Goal: Information Seeking & Learning: Check status

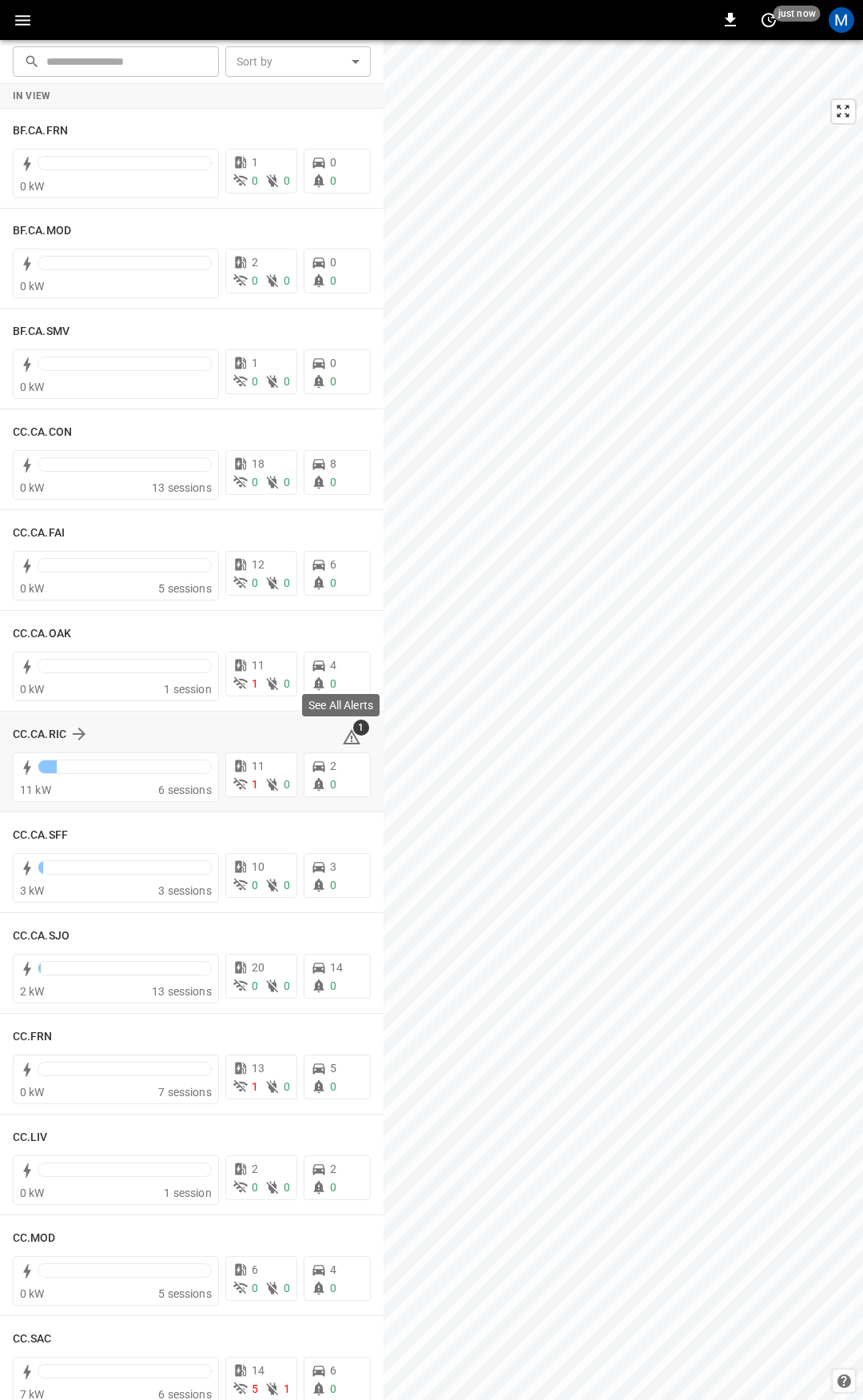
click at [351, 736] on icon at bounding box center [352, 738] width 2 height 6
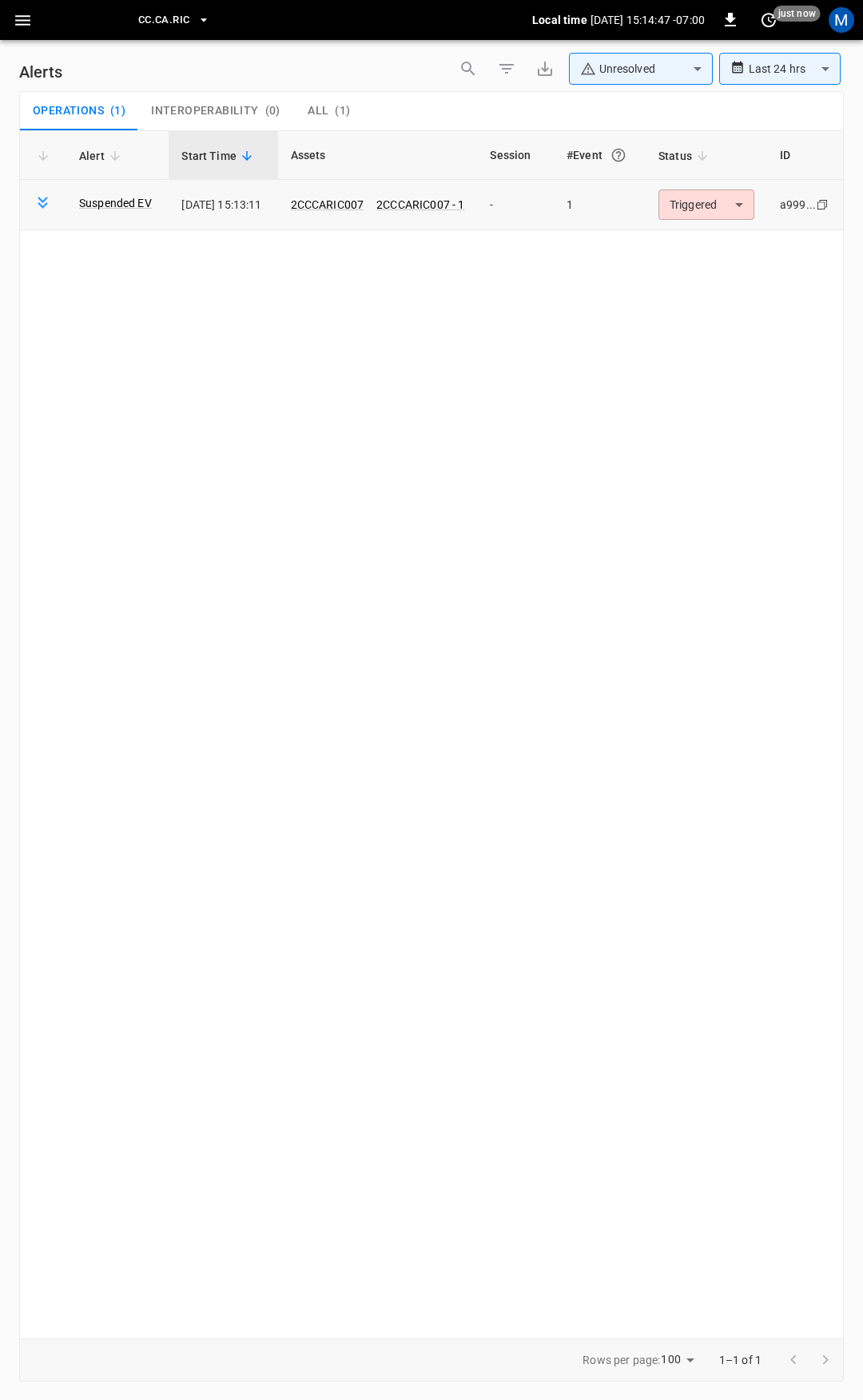
click at [370, 194] on td "2CCCARIC007 2CCCARIC007 - 1" at bounding box center [378, 205] width 200 height 50
click at [368, 198] on link "2CCCARIC007" at bounding box center [327, 205] width 80 height 19
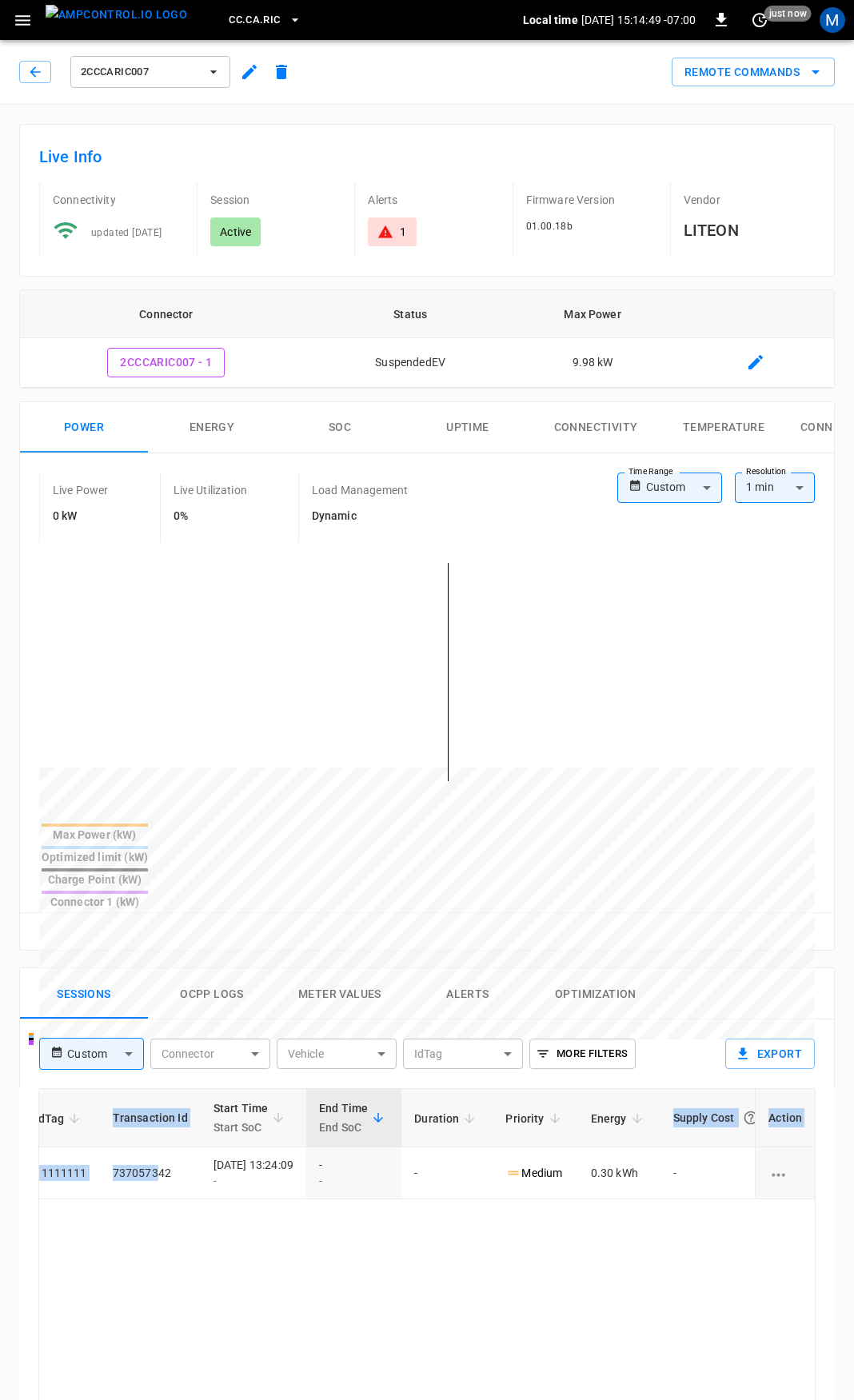
scroll to position [0, 417]
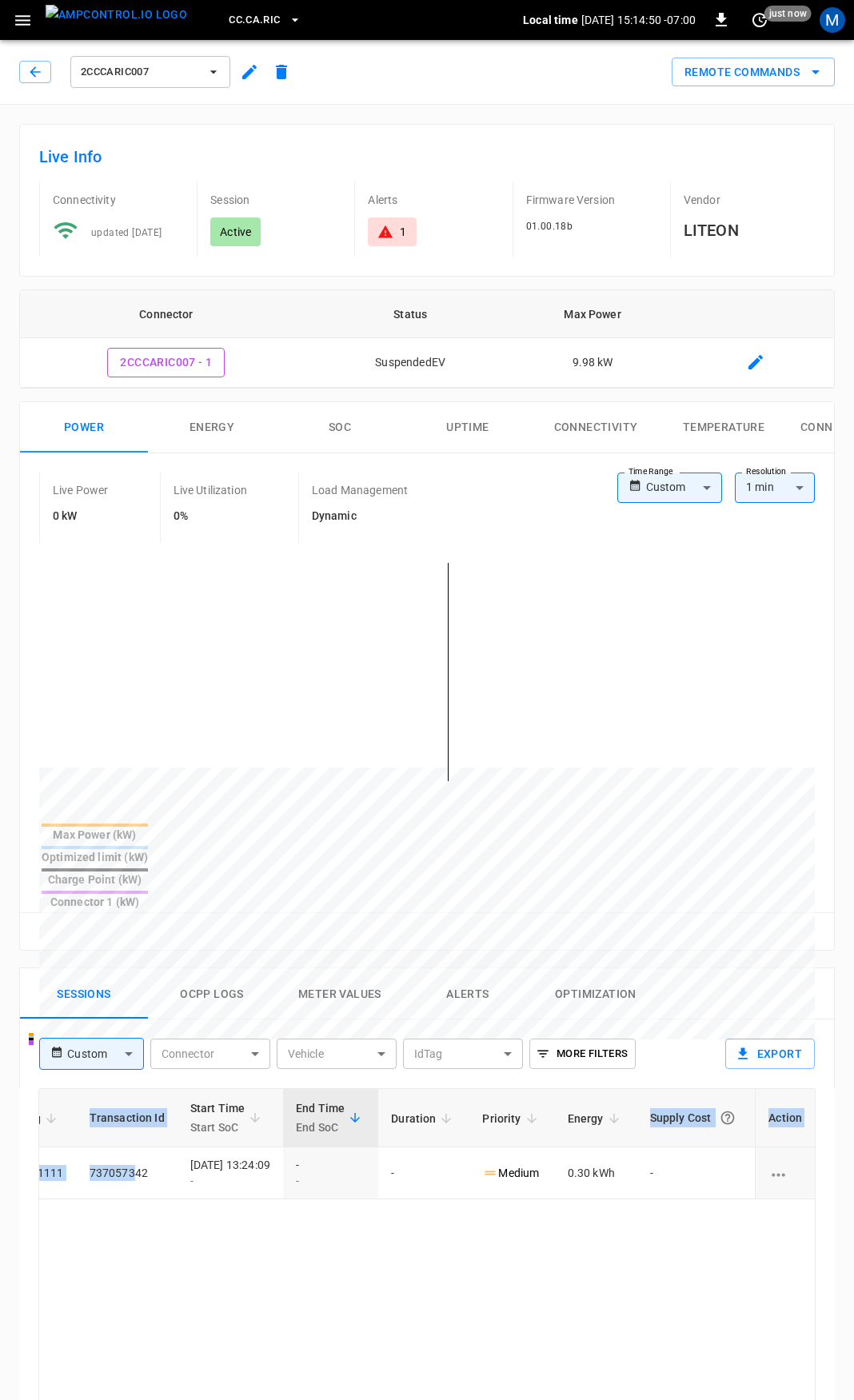
drag, startPoint x: 535, startPoint y: 1126, endPoint x: 863, endPoint y: 1115, distance: 328.2
click at [854, 1115] on html "CC.[GEOGRAPHIC_DATA]RIC Local time [DATE] 15:14:50 -07:00 0 just now M 2CCCARIC…" at bounding box center [427, 1065] width 854 height 2130
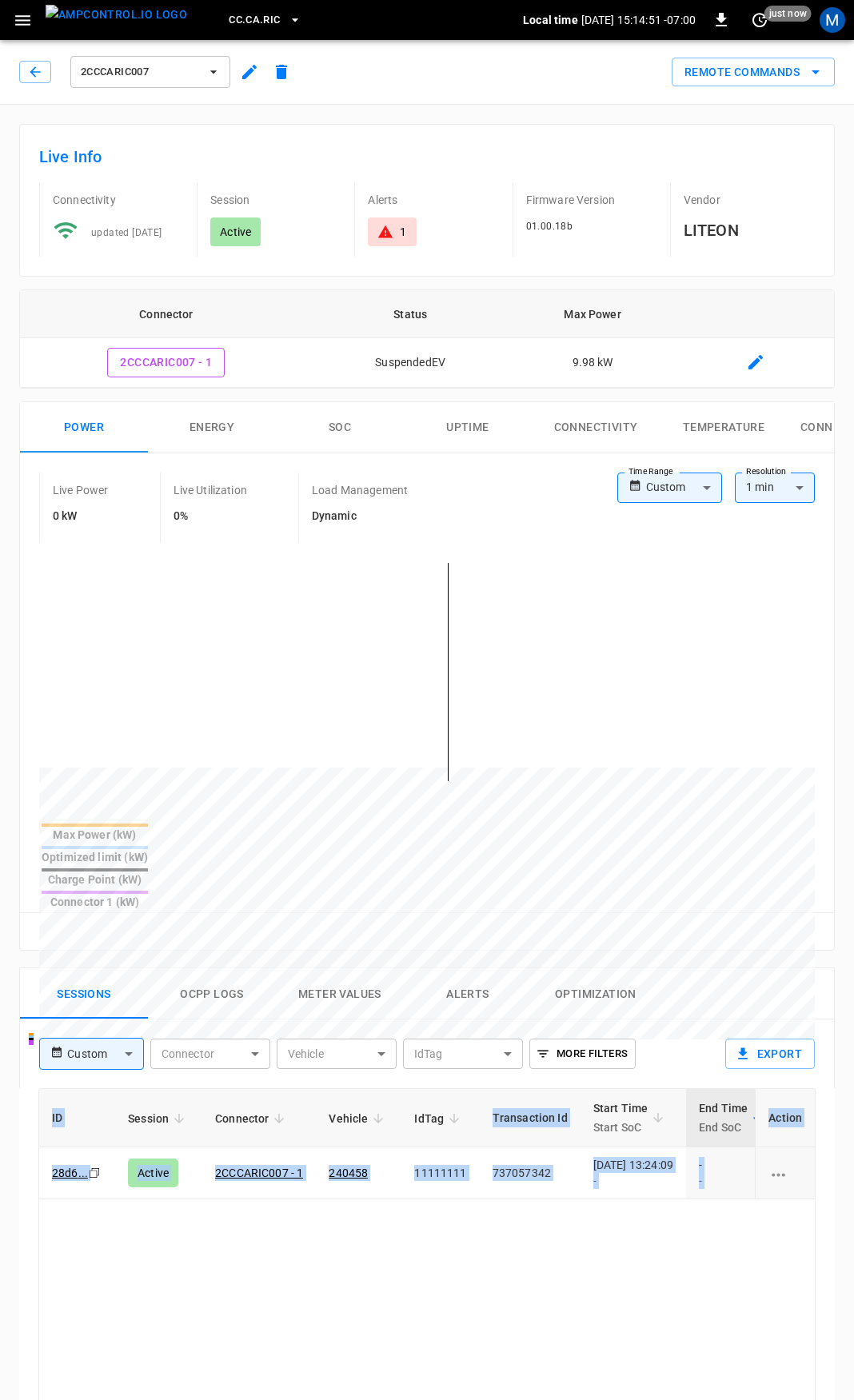
drag, startPoint x: 641, startPoint y: 1140, endPoint x: -288, endPoint y: 1094, distance: 930.1
click at [0, 1094] on html "CC.[GEOGRAPHIC_DATA]RIC Local time [DATE] 15:14:51 -07:00 0 just now M 2CCCARIC…" at bounding box center [427, 1065] width 854 height 2130
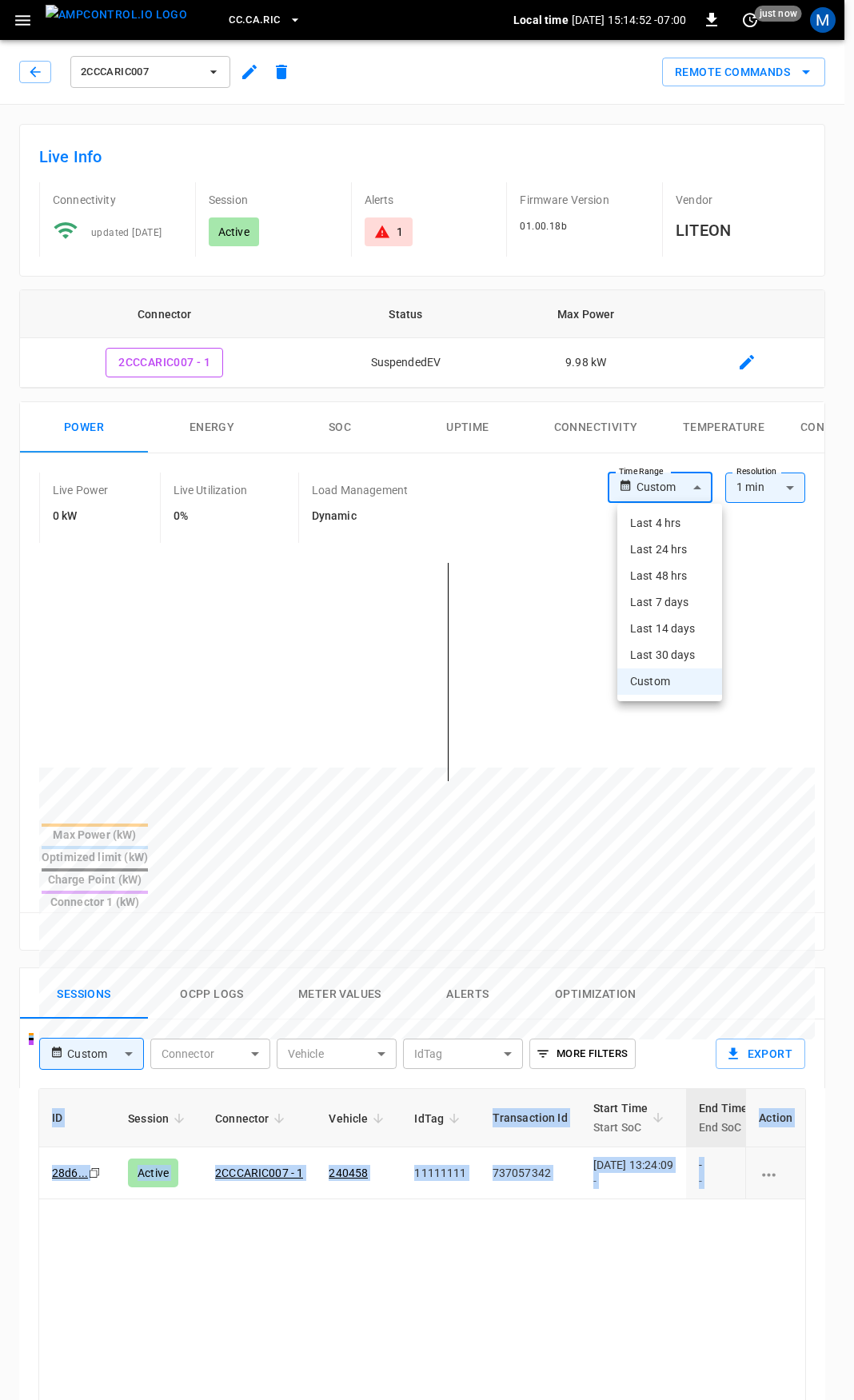
drag, startPoint x: 675, startPoint y: 475, endPoint x: 692, endPoint y: 526, distance: 53.8
click at [675, 477] on body "CC.[GEOGRAPHIC_DATA]RIC Local time [DATE] 15:14:52 -07:00 0 just now M 2CCCARIC…" at bounding box center [427, 1065] width 854 height 2130
click at [694, 544] on li "Last 24 hrs" at bounding box center [670, 550] width 105 height 27
type input "**********"
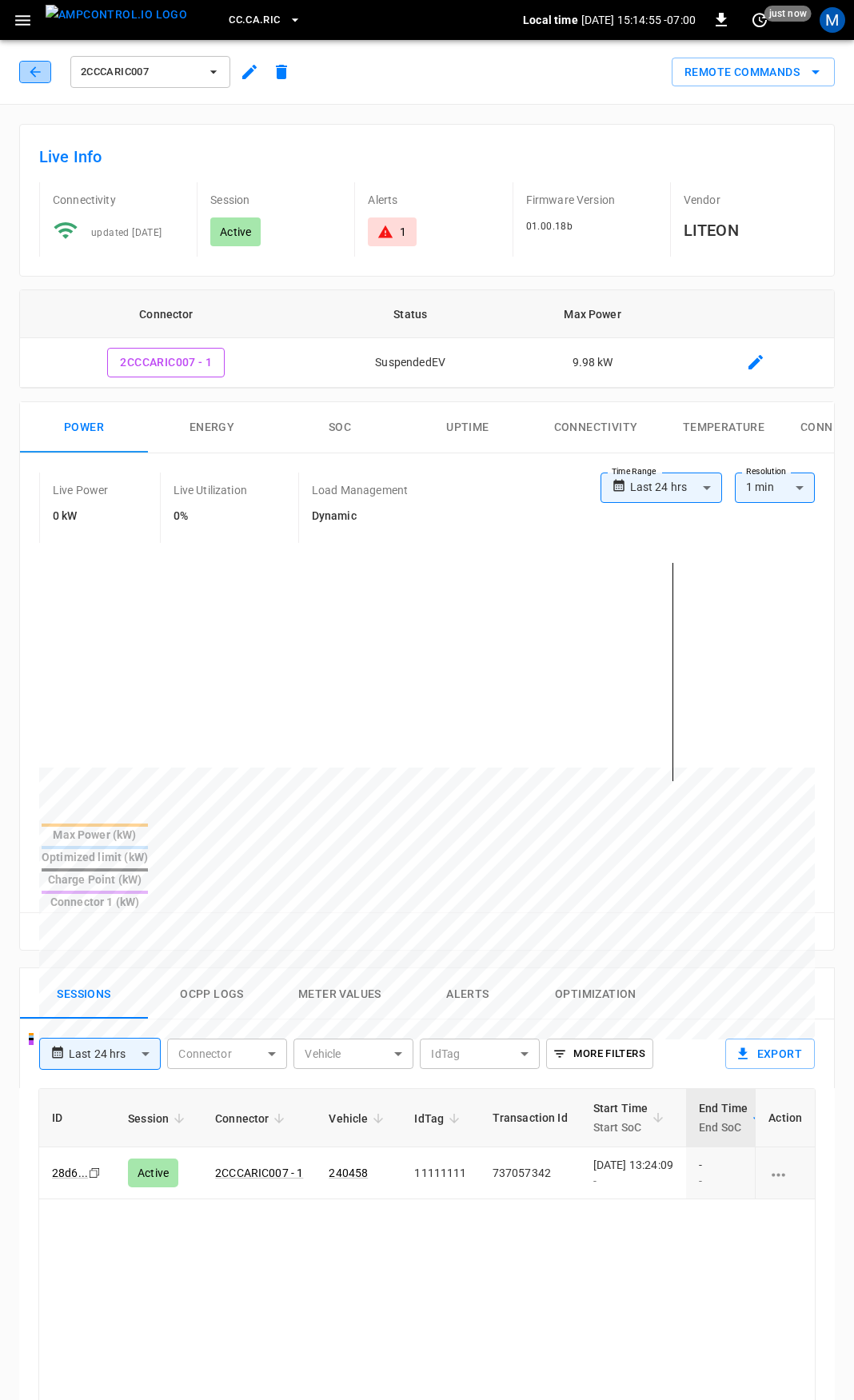
click at [43, 73] on icon "button" at bounding box center [36, 72] width 16 height 16
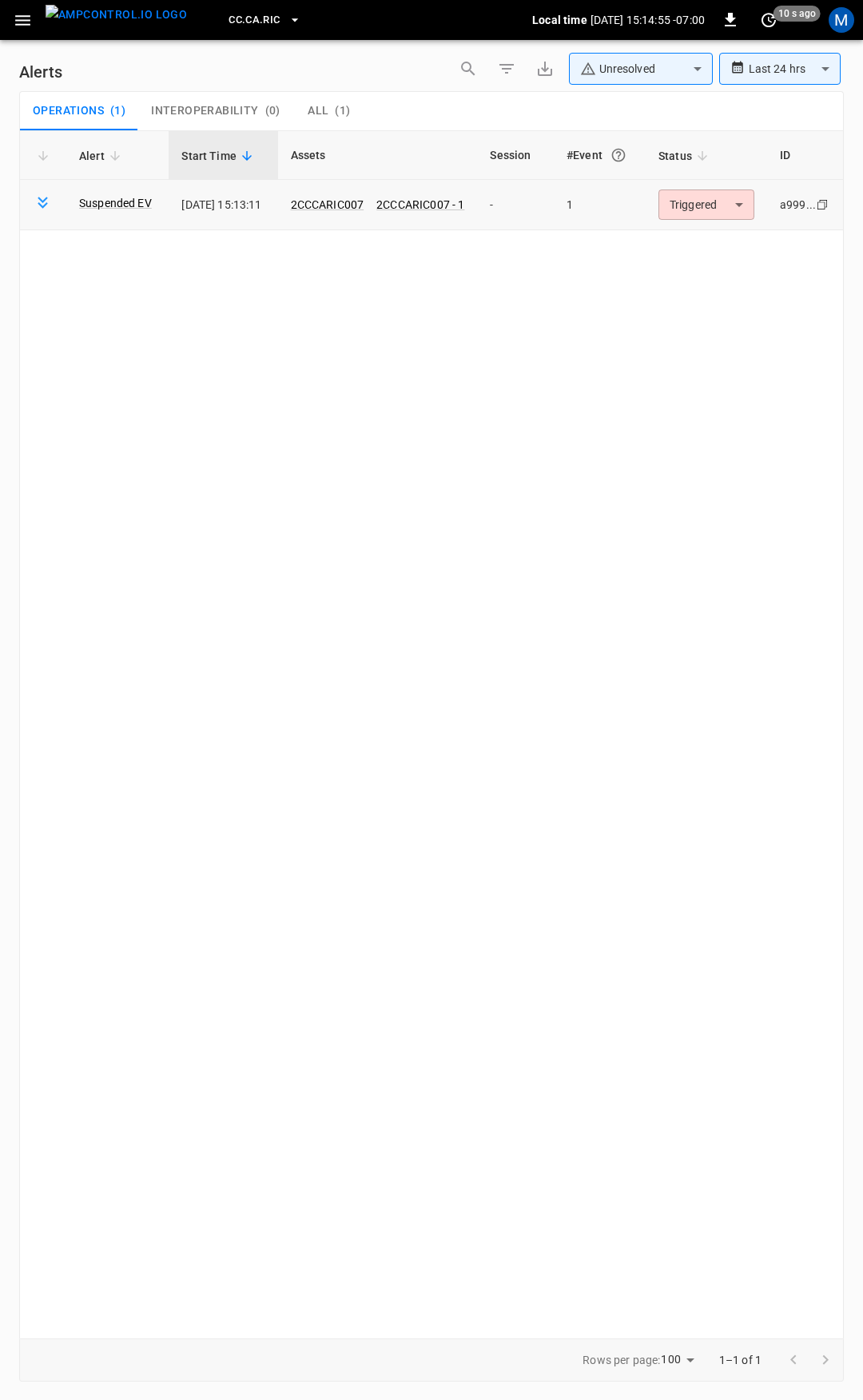
click at [719, 206] on body "**********" at bounding box center [432, 697] width 863 height 1394
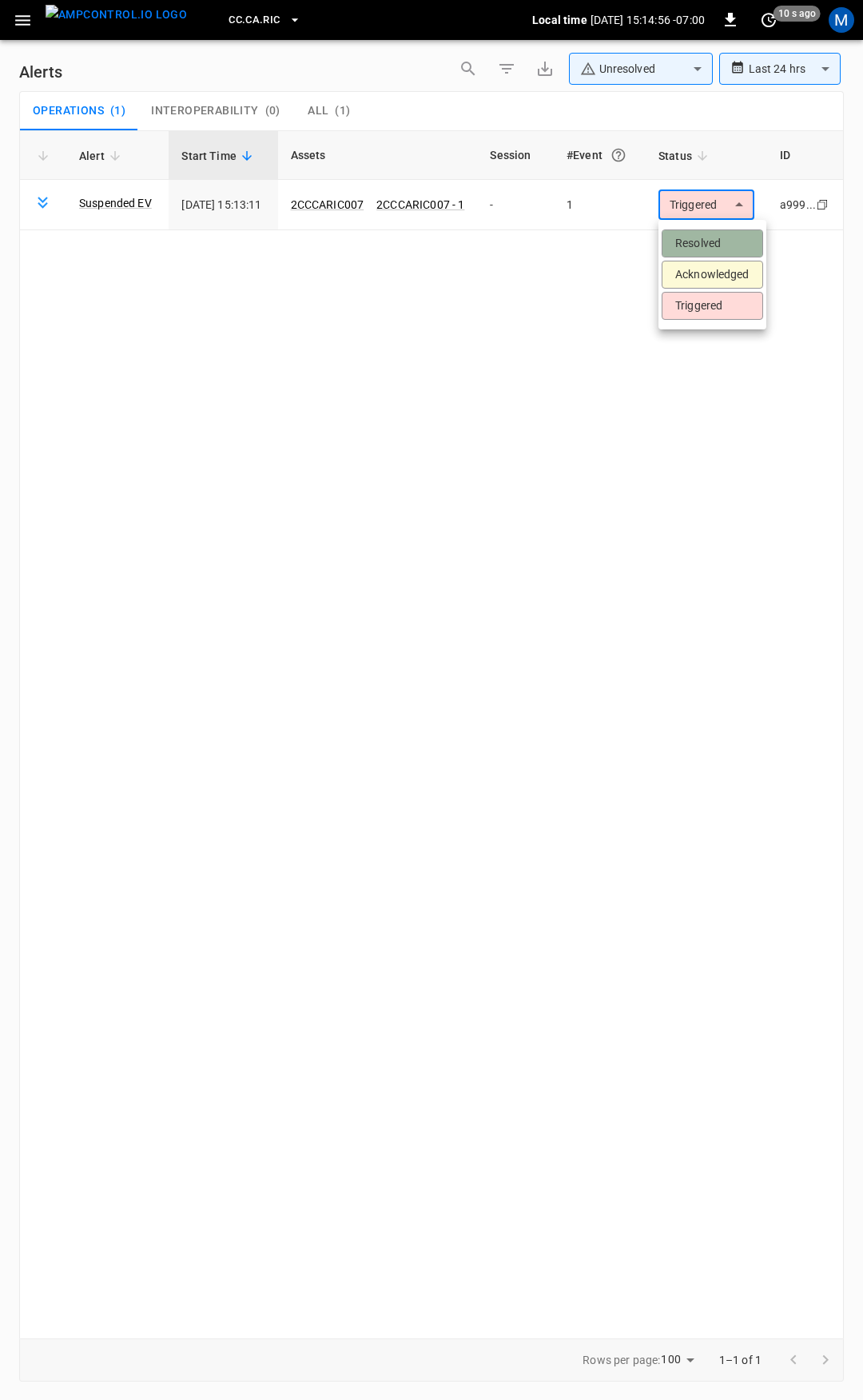
click at [719, 242] on li "Resolved" at bounding box center [712, 243] width 102 height 28
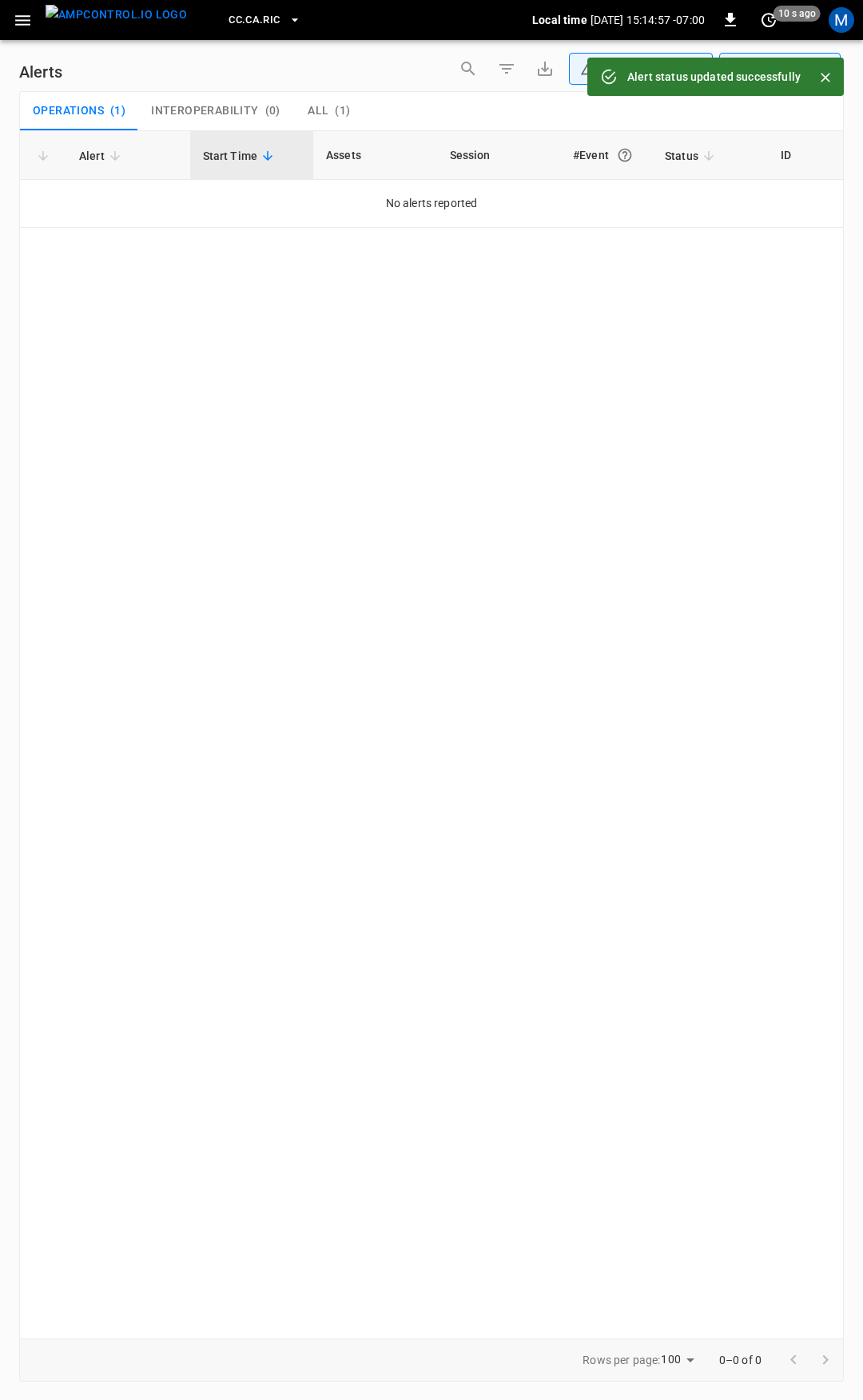
click at [13, 32] on button "button" at bounding box center [23, 20] width 33 height 30
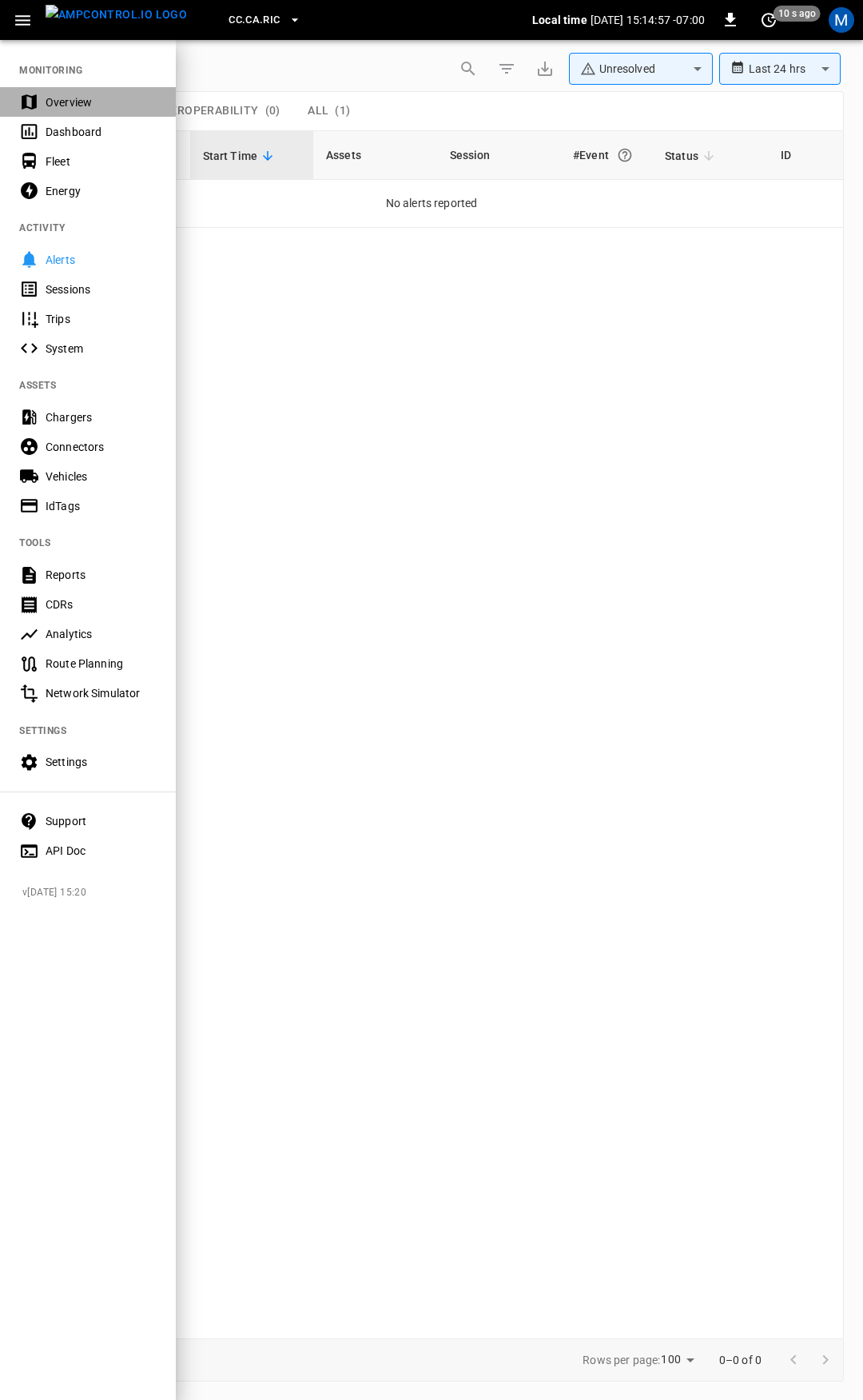
click at [74, 107] on div "Overview" at bounding box center [101, 102] width 111 height 16
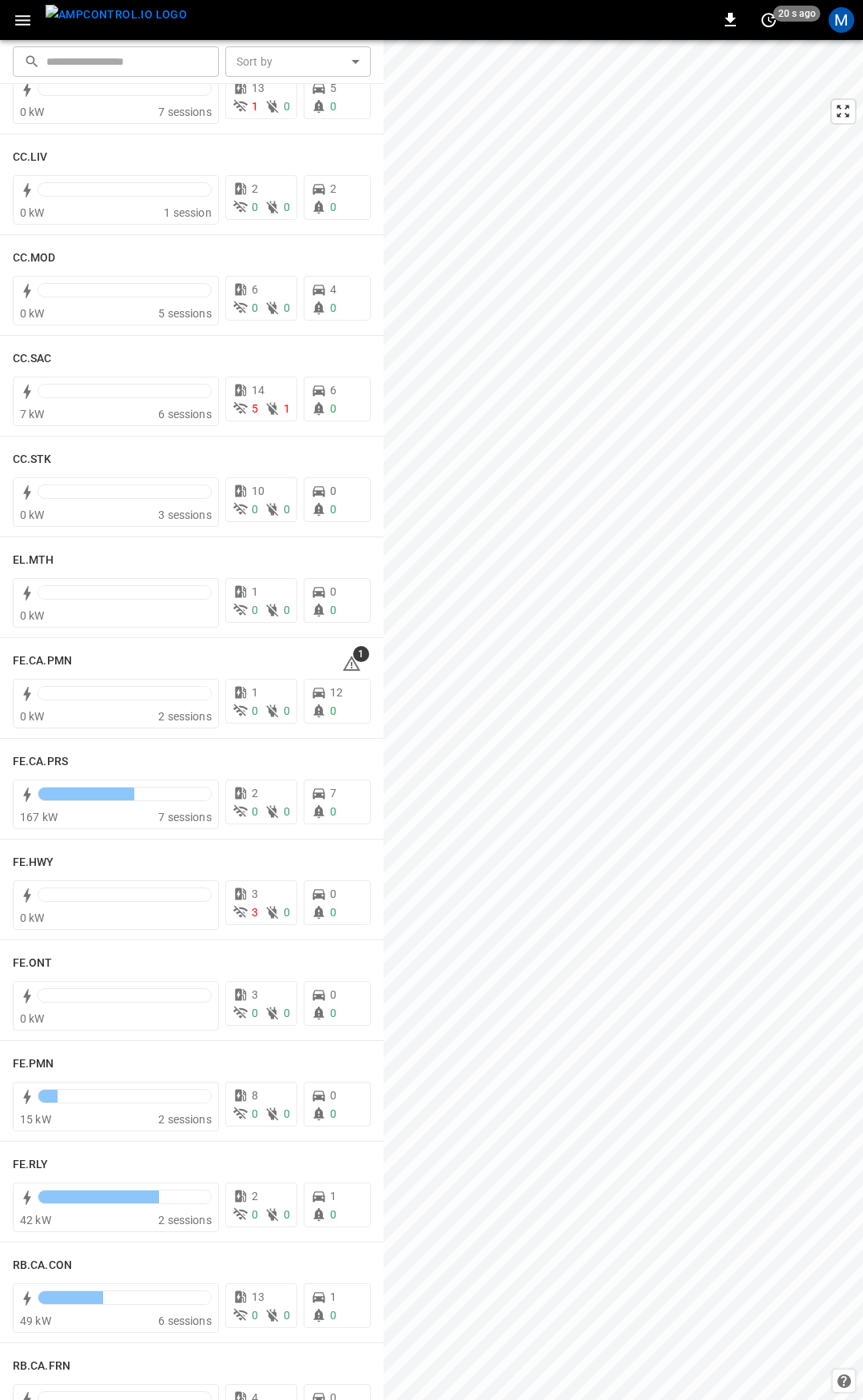
scroll to position [980, 0]
click at [351, 664] on icon at bounding box center [352, 664] width 2 height 6
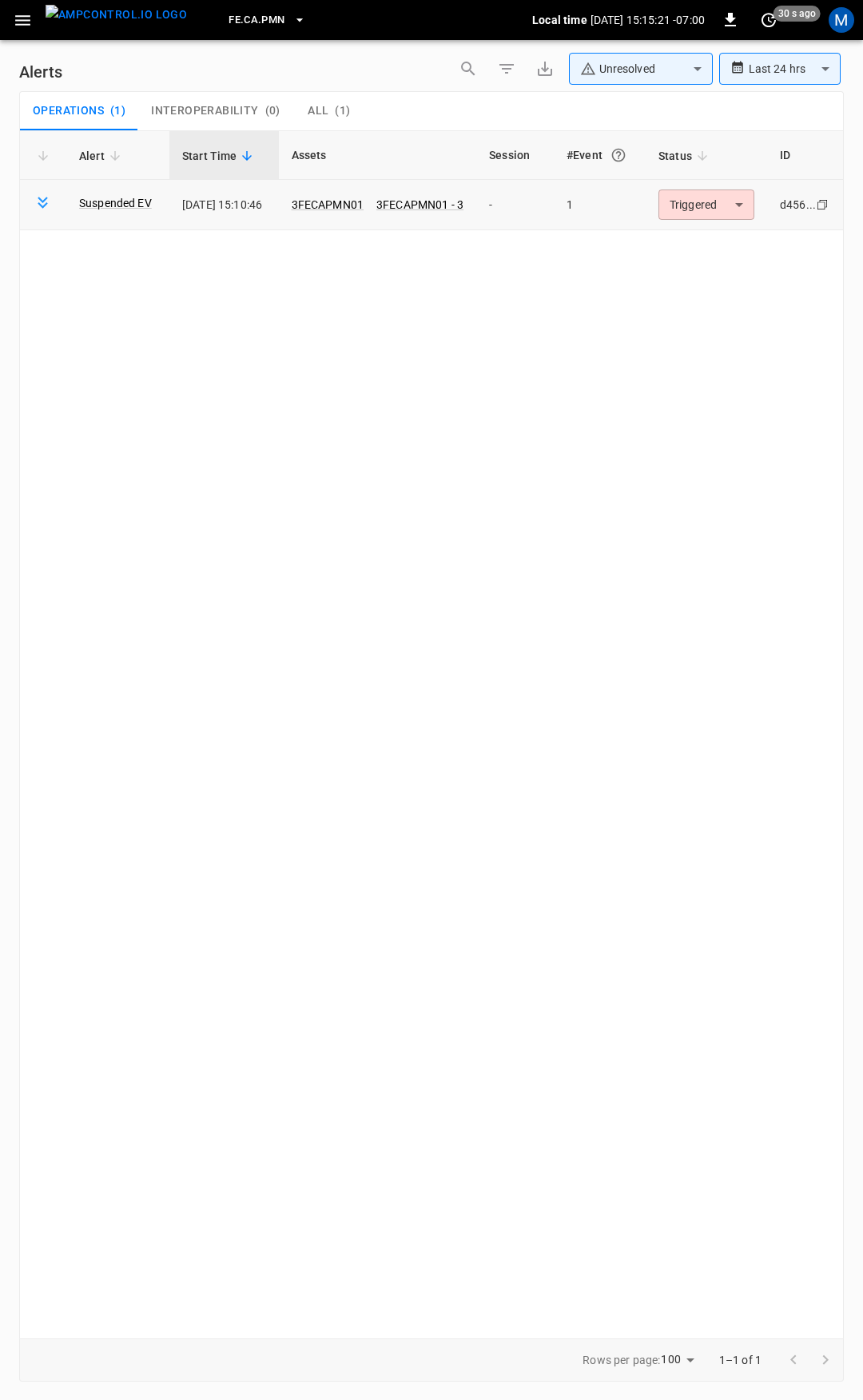
click at [672, 191] on body "**********" at bounding box center [432, 697] width 863 height 1394
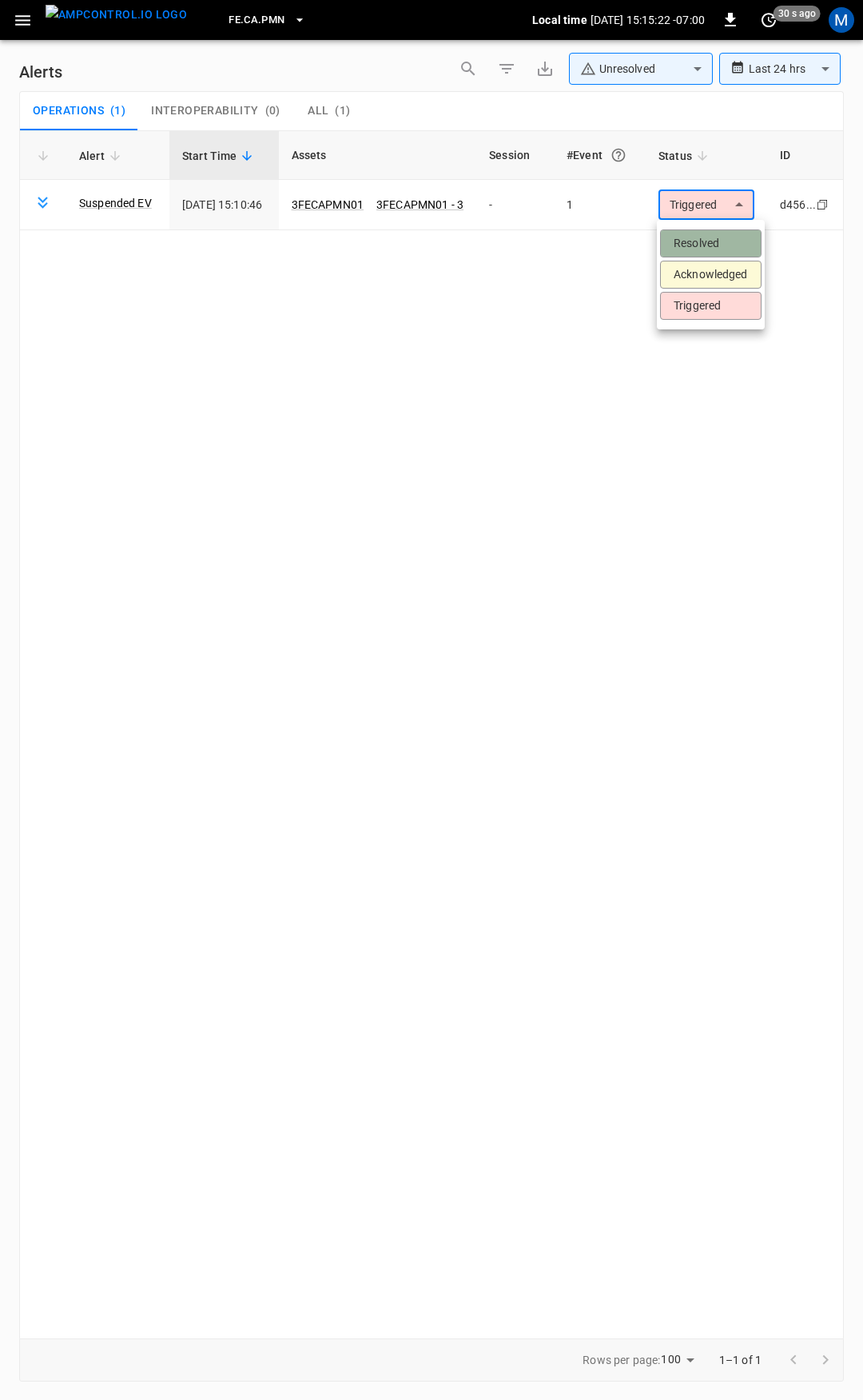
click at [716, 244] on li "Resolved" at bounding box center [711, 243] width 102 height 28
